Goal: Find specific page/section: Find specific page/section

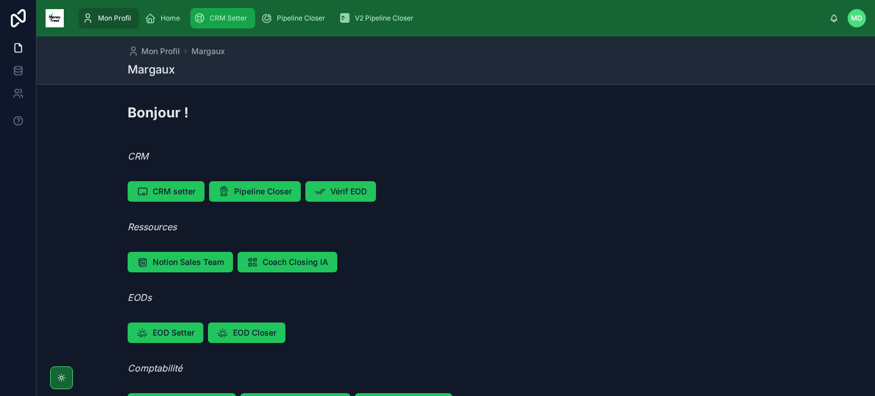
click at [226, 22] on span "CRM Setter" at bounding box center [229, 18] width 38 height 9
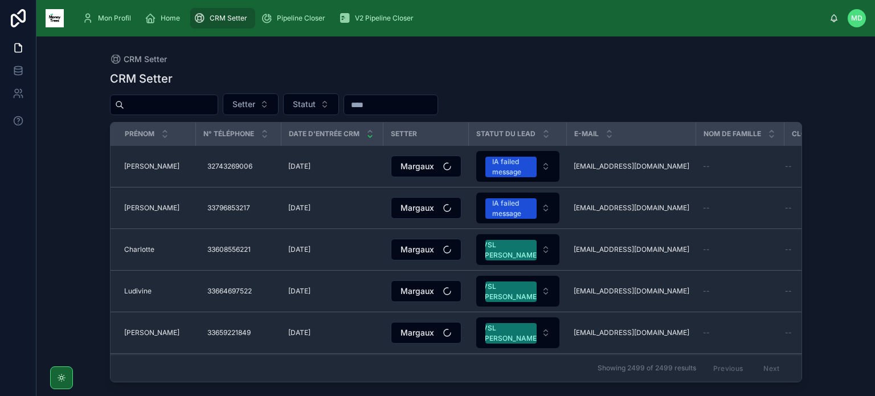
click at [213, 111] on input "text" at bounding box center [170, 105] width 93 height 16
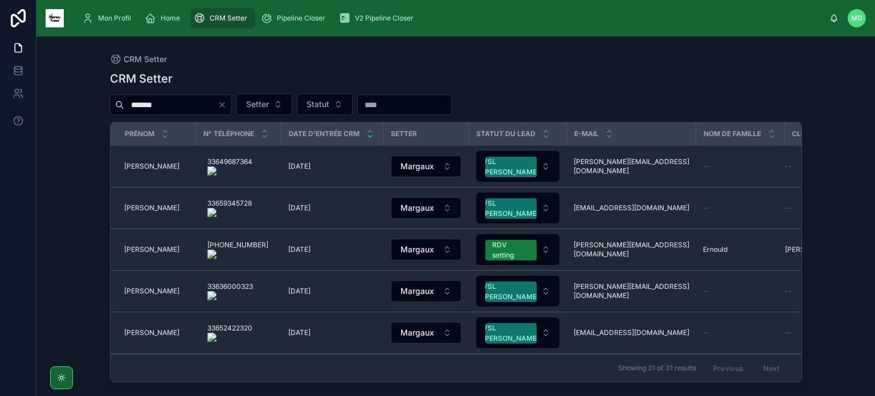
type input "*******"
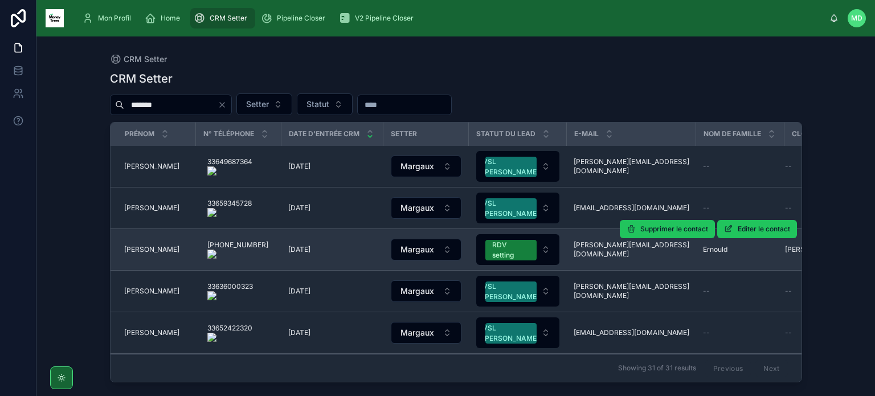
click at [141, 251] on span "[PERSON_NAME]" at bounding box center [151, 249] width 55 height 9
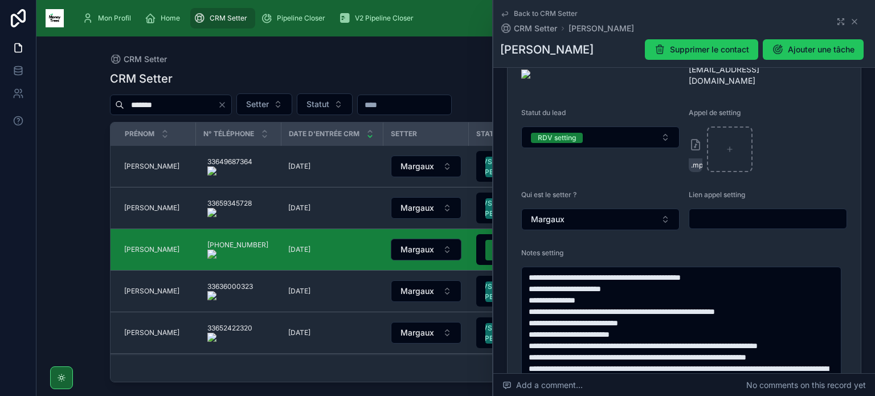
scroll to position [242, 0]
click at [850, 24] on icon at bounding box center [854, 21] width 9 height 9
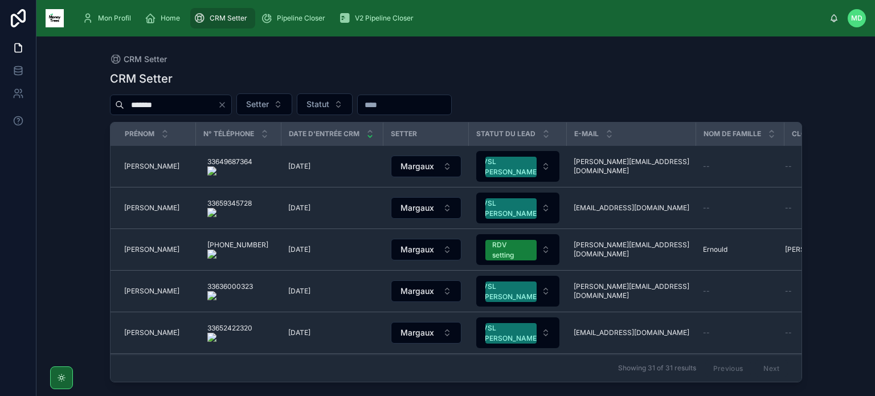
click at [224, 107] on icon "Clear" at bounding box center [222, 105] width 5 height 5
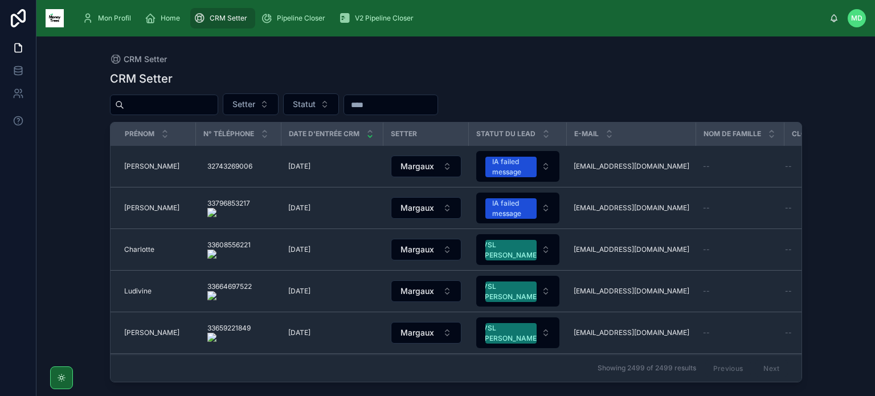
click at [504, 48] on div "CRM Setter CRM Setter Setter Statut Prénom N° Téléphone Date d'entrée CRM Sette…" at bounding box center [456, 209] width 729 height 346
click at [572, 103] on div "Setter Statut" at bounding box center [456, 104] width 692 height 22
click at [164, 18] on span "Home" at bounding box center [170, 18] width 19 height 9
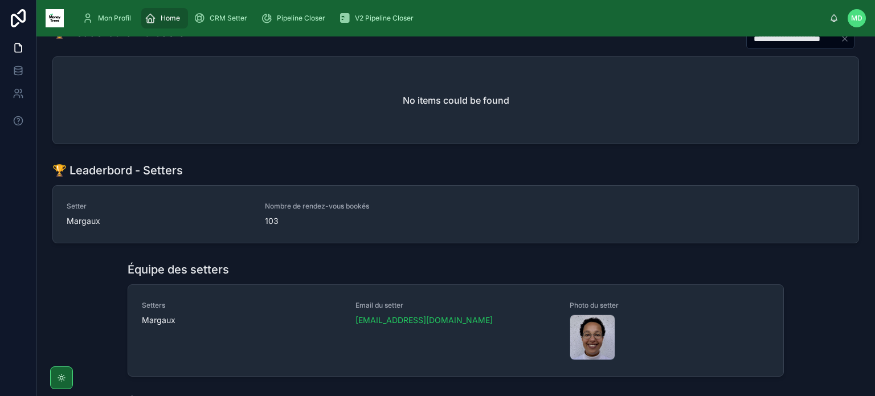
scroll to position [139, 0]
